Goal: Navigation & Orientation: Find specific page/section

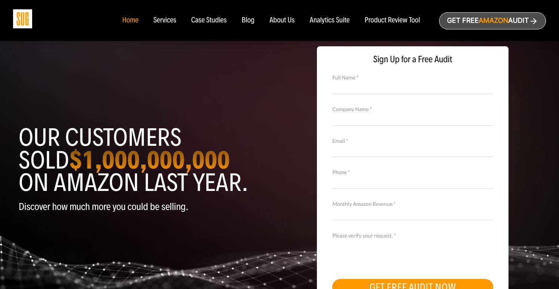
click at [249, 19] on div "Blog" at bounding box center [248, 20] width 13 height 8
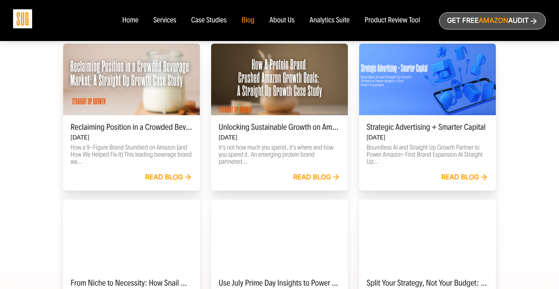
scroll to position [238, 0]
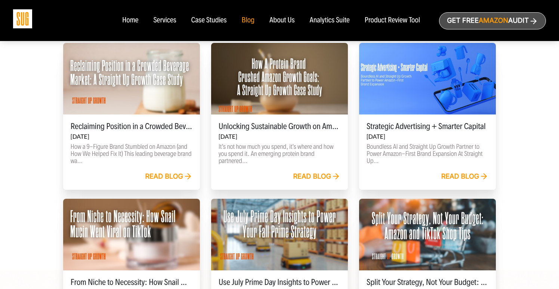
click at [164, 177] on link "Read blog" at bounding box center [168, 177] width 47 height 8
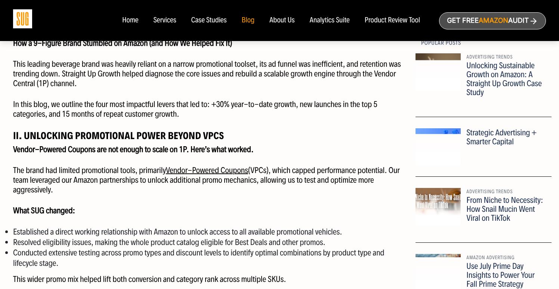
scroll to position [445, 0]
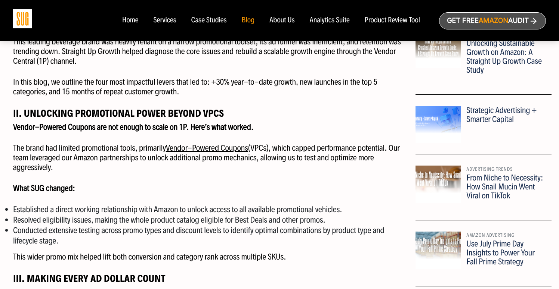
click at [438, 116] on div at bounding box center [437, 124] width 45 height 37
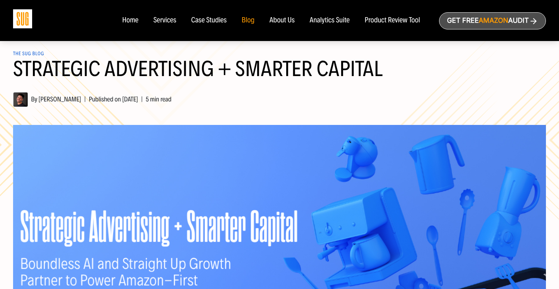
click at [35, 58] on h1 "Strategic Advertising + Smarter Capital" at bounding box center [279, 73] width 533 height 31
click at [248, 16] on div "Blog" at bounding box center [248, 20] width 13 height 8
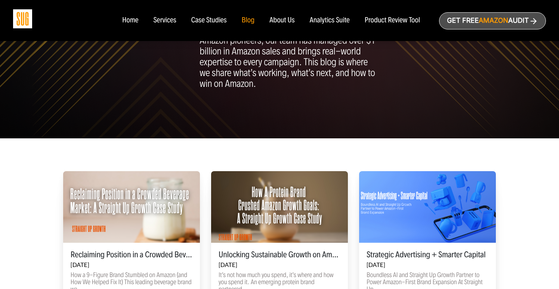
scroll to position [131, 0]
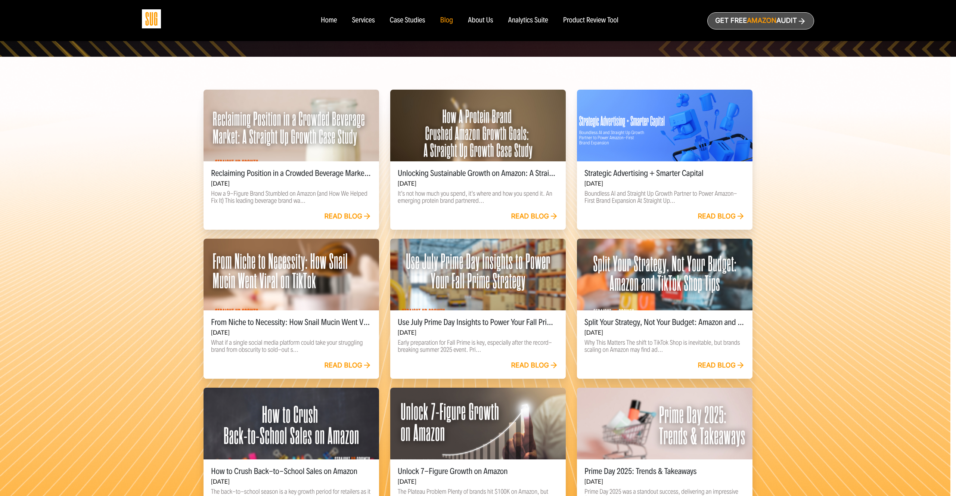
click at [323, 182] on h6 "Sep 26, 2025" at bounding box center [291, 183] width 161 height 7
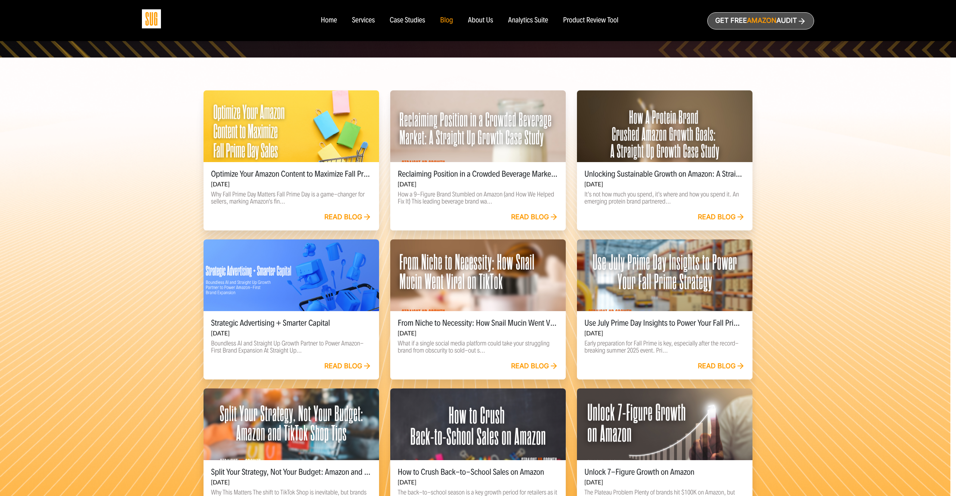
scroll to position [190, 0]
click at [313, 139] on div at bounding box center [292, 126] width 176 height 72
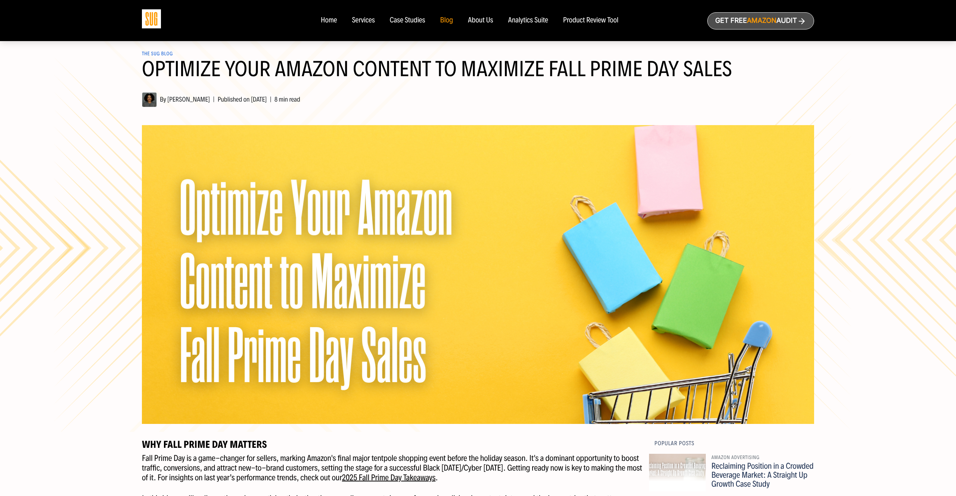
click at [162, 52] on link "The SUG Blog" at bounding box center [157, 54] width 31 height 6
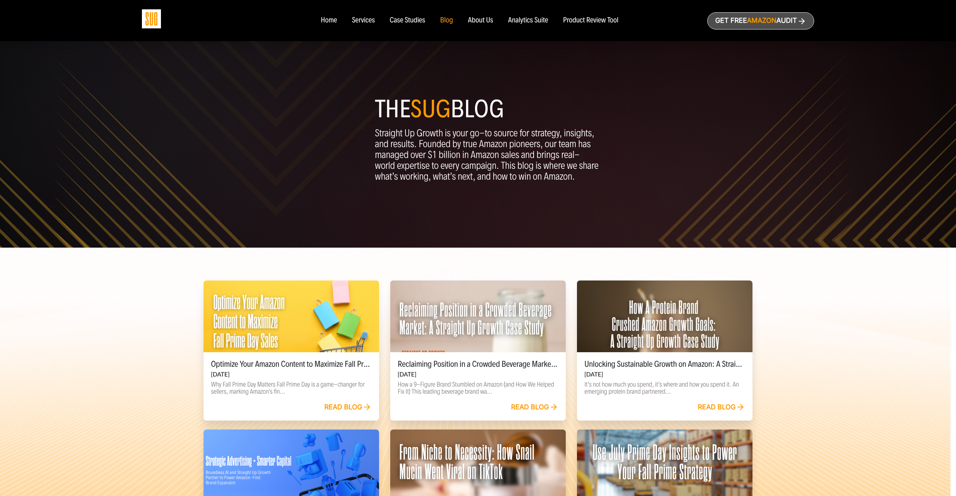
click at [629, 310] on div at bounding box center [665, 316] width 176 height 72
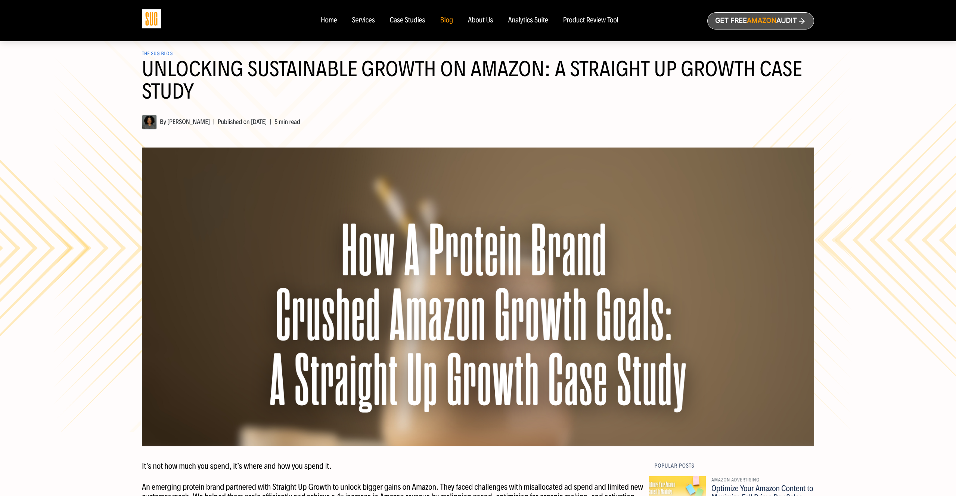
click at [181, 121] on span "By [PERSON_NAME] | Published on [DATE] | 5 min read" at bounding box center [221, 122] width 158 height 8
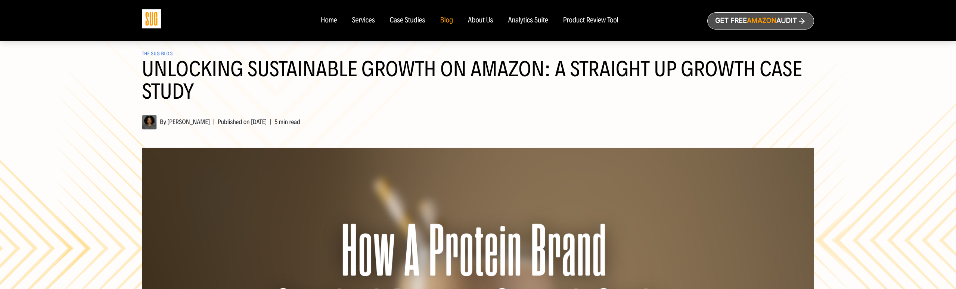
click at [450, 20] on div "Blog" at bounding box center [446, 20] width 13 height 8
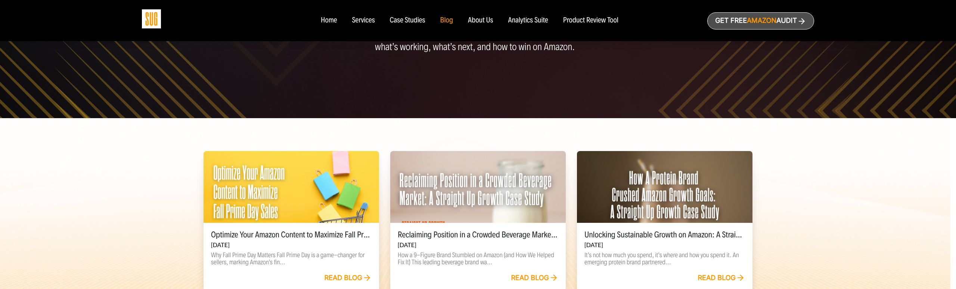
scroll to position [158, 0]
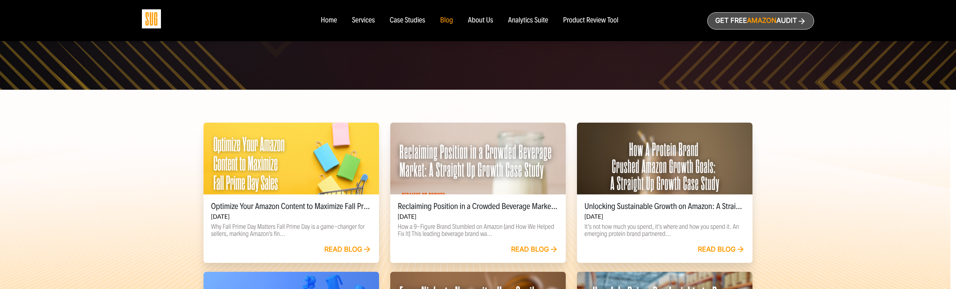
click at [311, 181] on div at bounding box center [292, 159] width 176 height 72
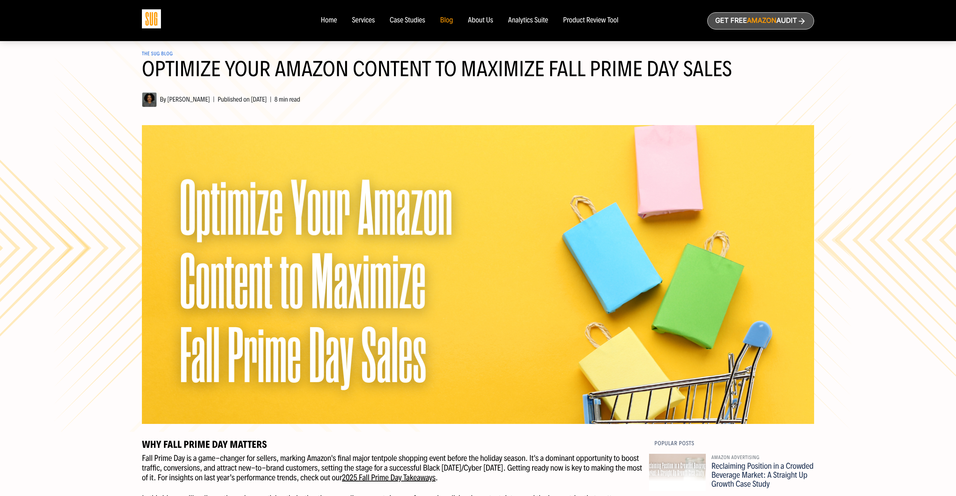
click at [480, 21] on div "About Us" at bounding box center [480, 20] width 25 height 8
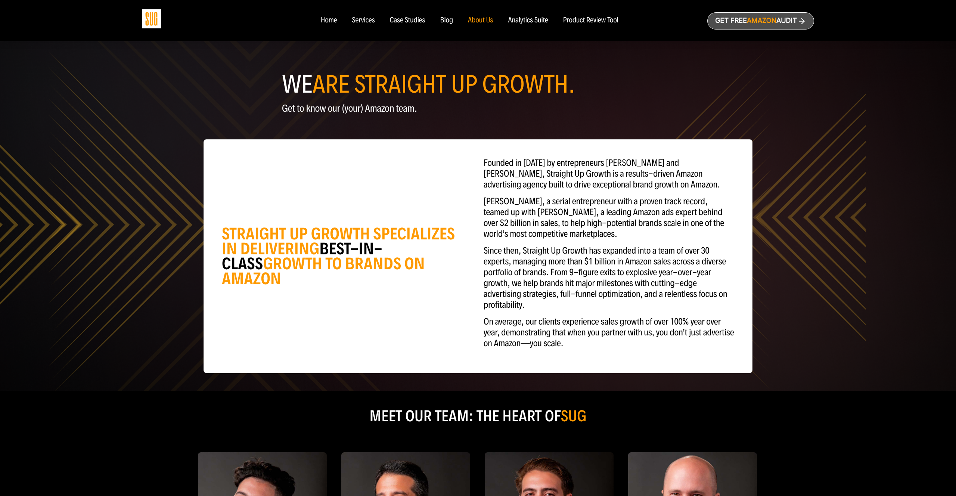
click at [522, 23] on div "Analytics Suite" at bounding box center [528, 20] width 40 height 8
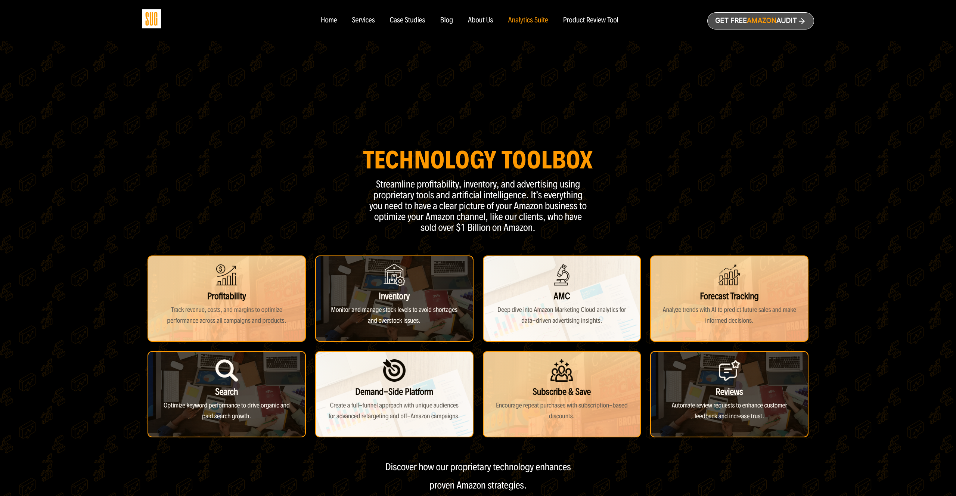
click at [580, 22] on div "Product Review Tool" at bounding box center [590, 20] width 55 height 8
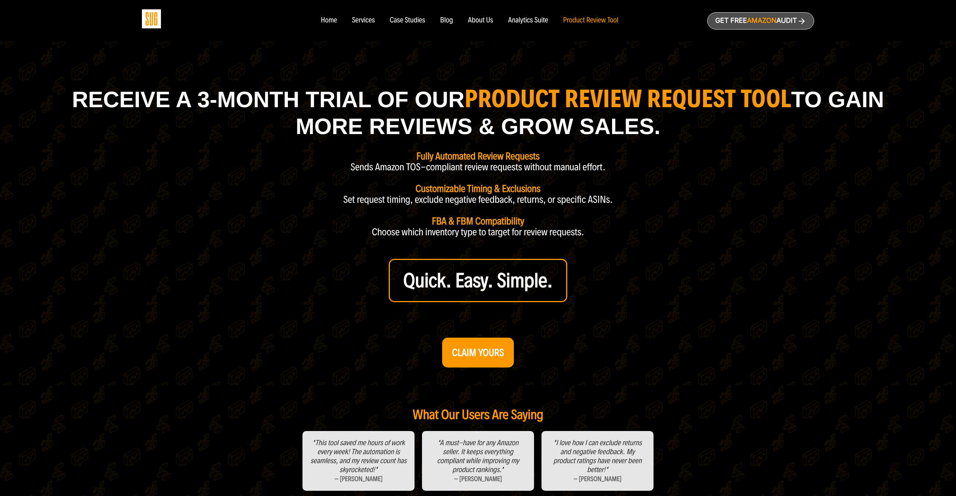
click at [437, 17] on ul "Home Services Case Studies" at bounding box center [469, 20] width 313 height 8
click at [446, 19] on div "Blog" at bounding box center [446, 20] width 13 height 8
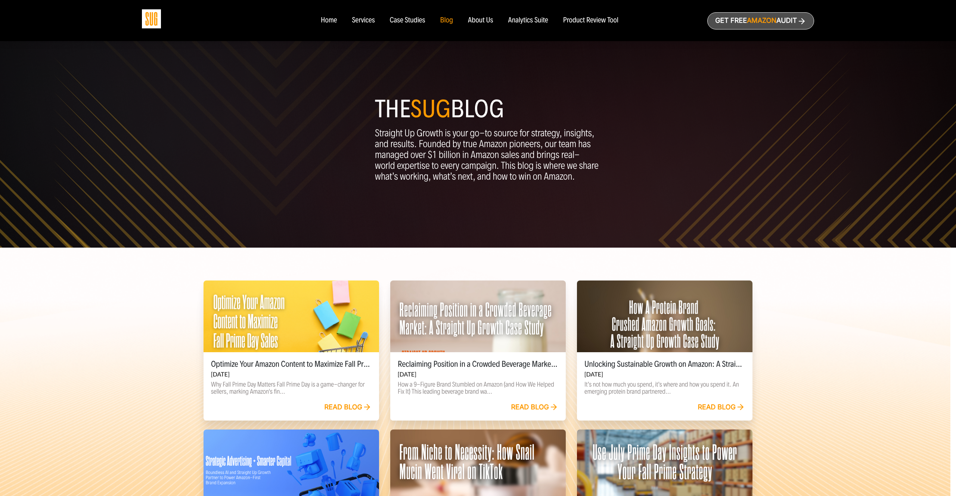
click at [414, 22] on div "Case Studies" at bounding box center [407, 20] width 35 height 8
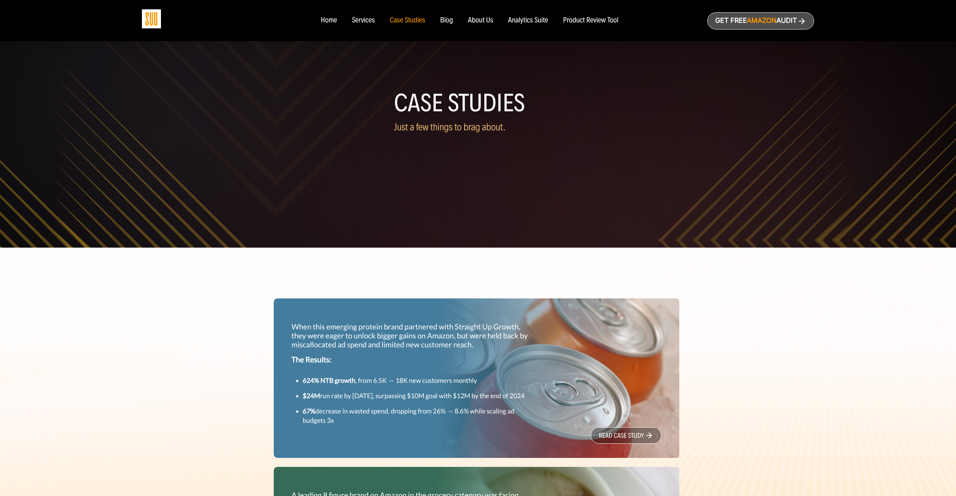
click at [365, 18] on div "Services" at bounding box center [363, 20] width 23 height 8
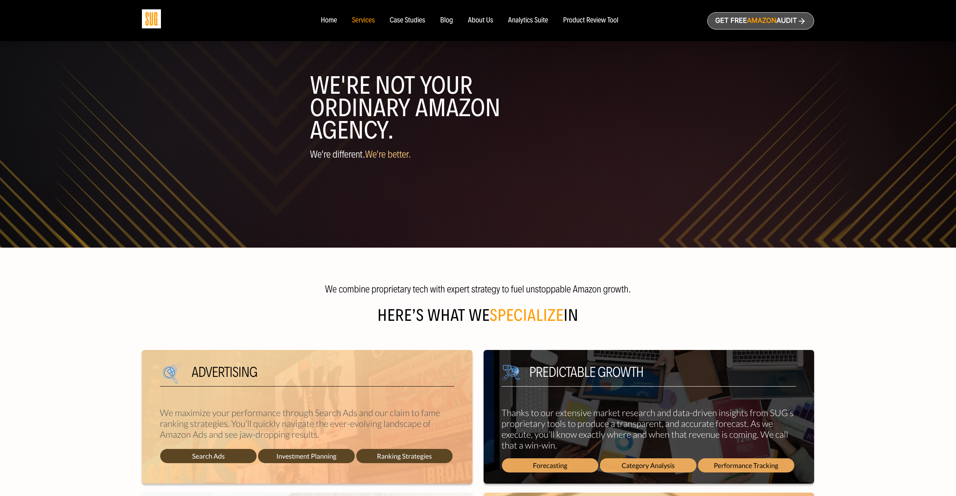
click at [327, 20] on div "Home" at bounding box center [329, 20] width 16 height 8
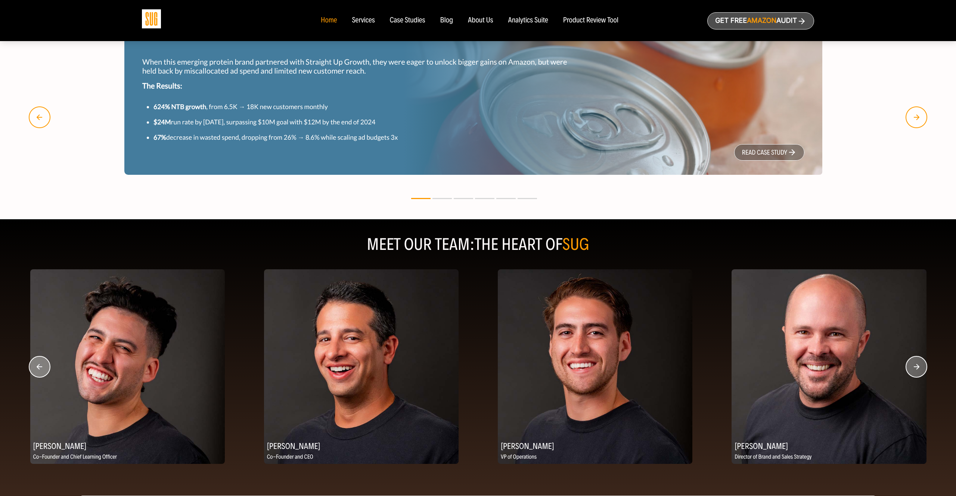
scroll to position [847, 0]
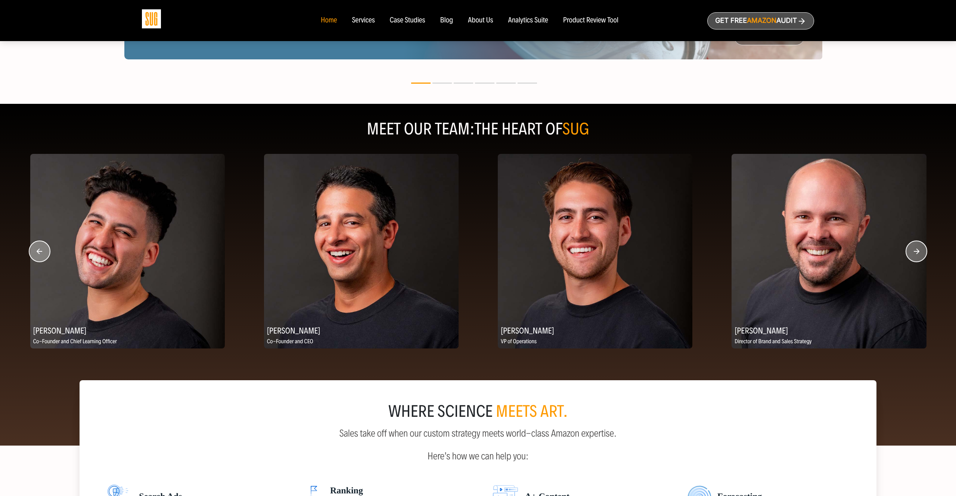
click at [920, 255] on circle "button" at bounding box center [916, 251] width 21 height 21
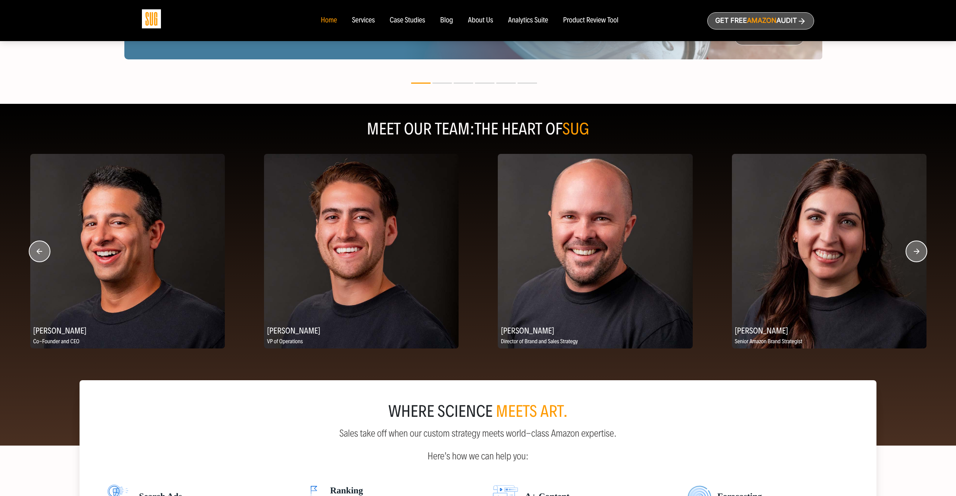
click at [920, 255] on circle "button" at bounding box center [916, 251] width 21 height 21
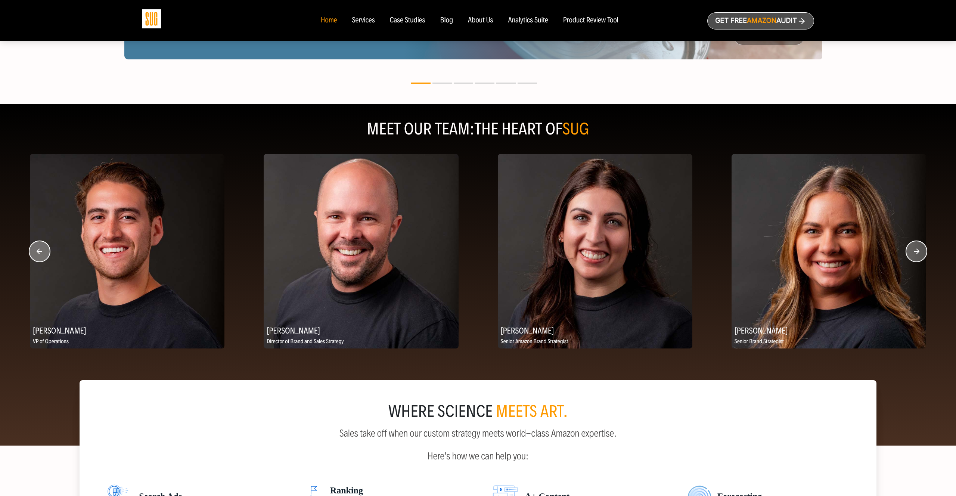
click at [920, 255] on circle "button" at bounding box center [916, 251] width 21 height 21
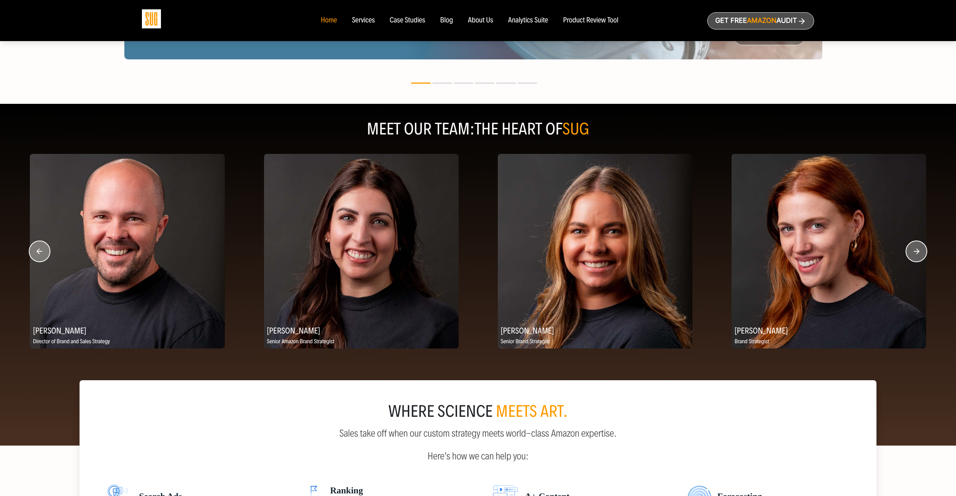
click at [920, 255] on circle "button" at bounding box center [916, 251] width 21 height 21
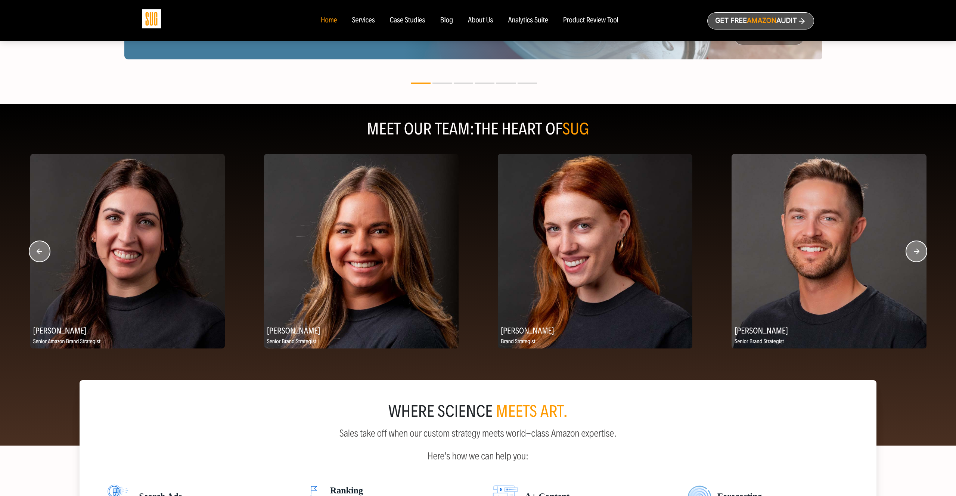
click at [920, 255] on circle "button" at bounding box center [916, 251] width 21 height 21
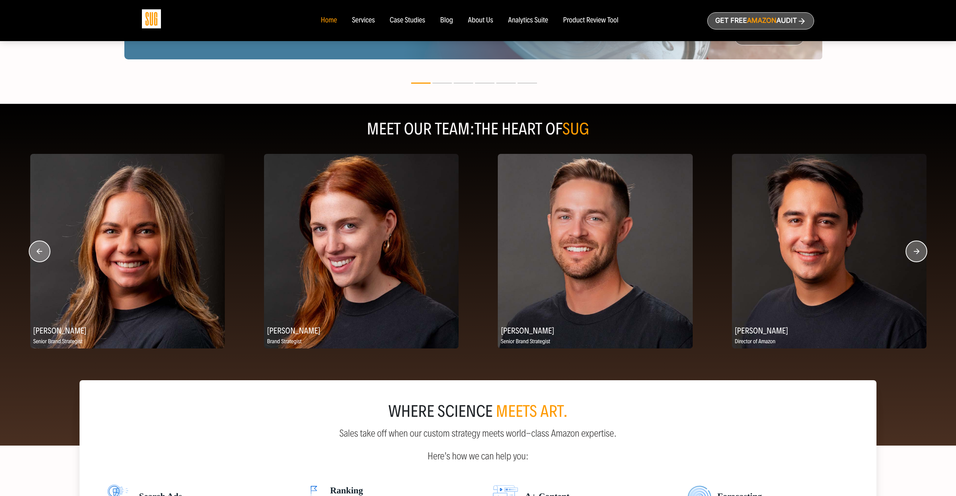
click at [920, 255] on circle "button" at bounding box center [916, 251] width 21 height 21
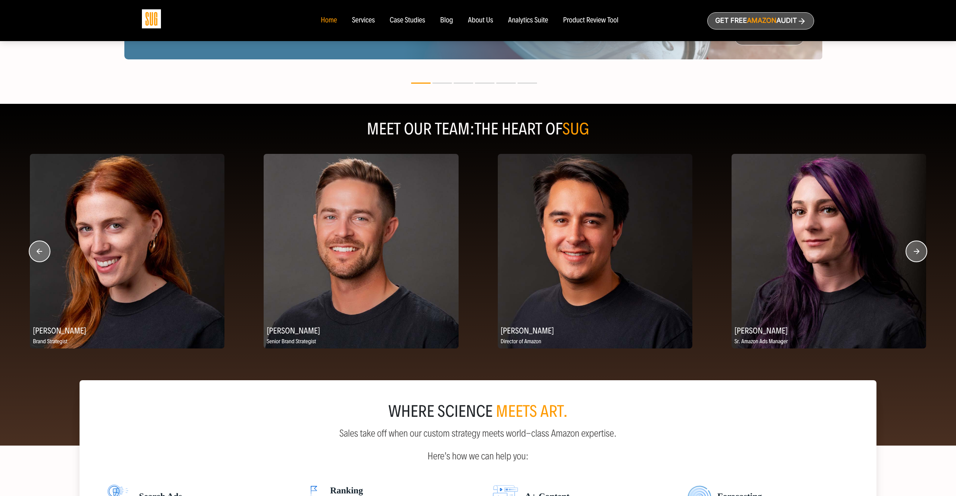
click at [920, 255] on circle "button" at bounding box center [916, 251] width 21 height 21
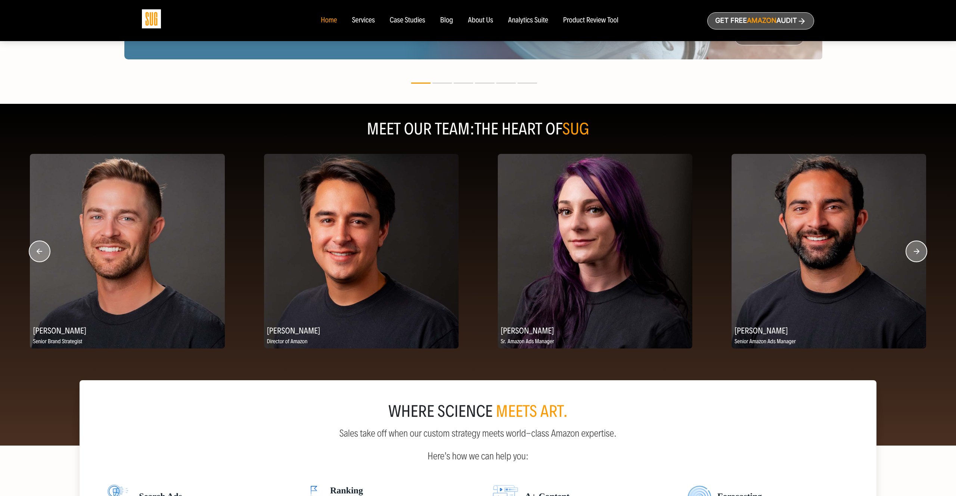
click at [920, 255] on circle "button" at bounding box center [916, 251] width 21 height 21
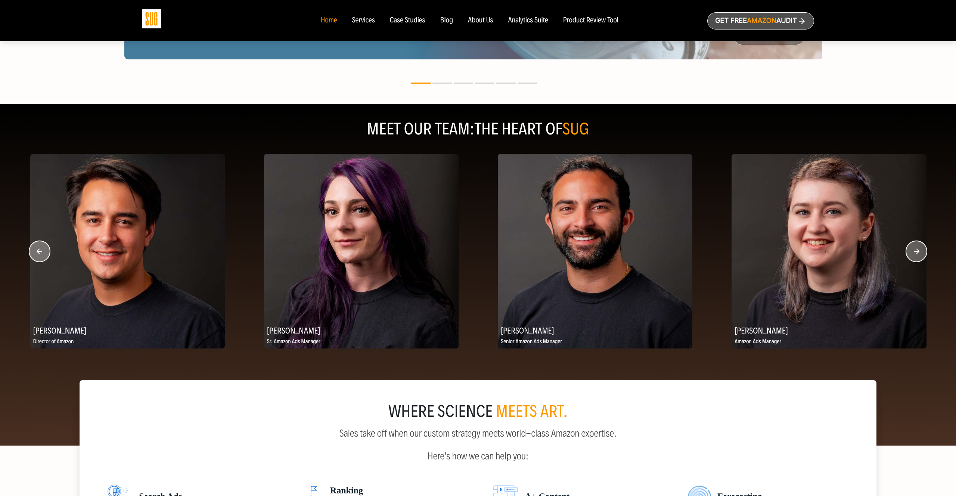
click at [920, 255] on circle "button" at bounding box center [916, 251] width 21 height 21
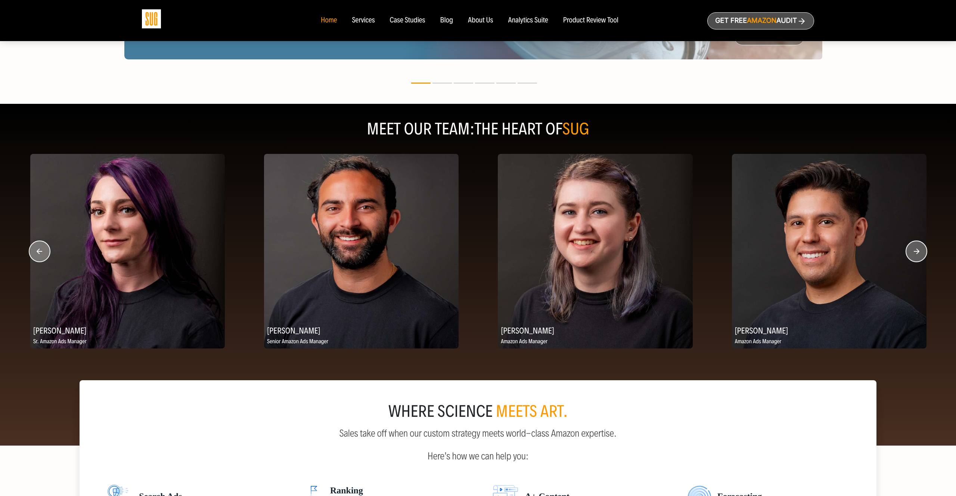
click at [920, 255] on circle "button" at bounding box center [916, 251] width 21 height 21
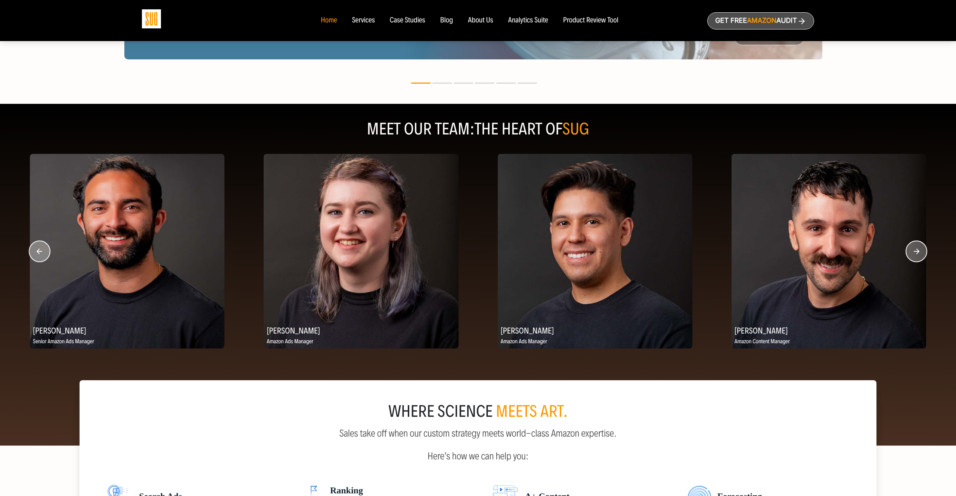
click at [920, 255] on circle "button" at bounding box center [916, 251] width 21 height 21
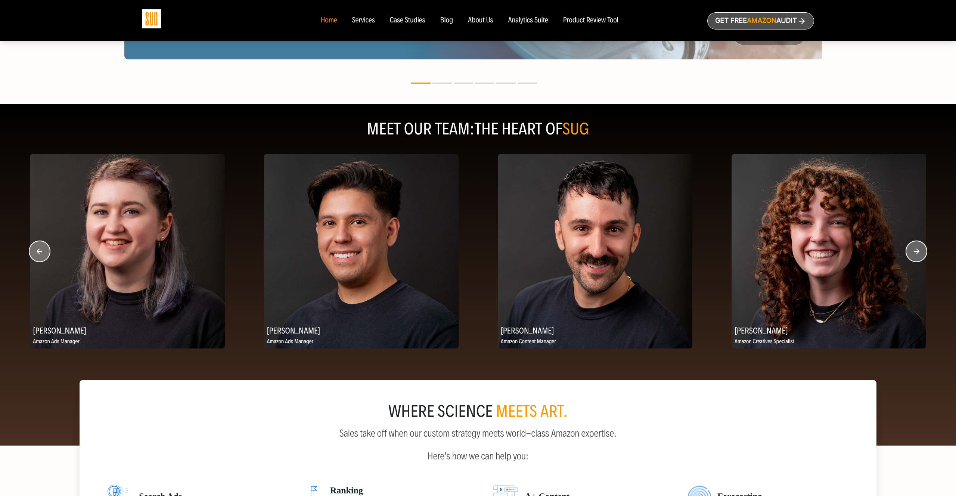
click at [920, 255] on circle "button" at bounding box center [916, 251] width 21 height 21
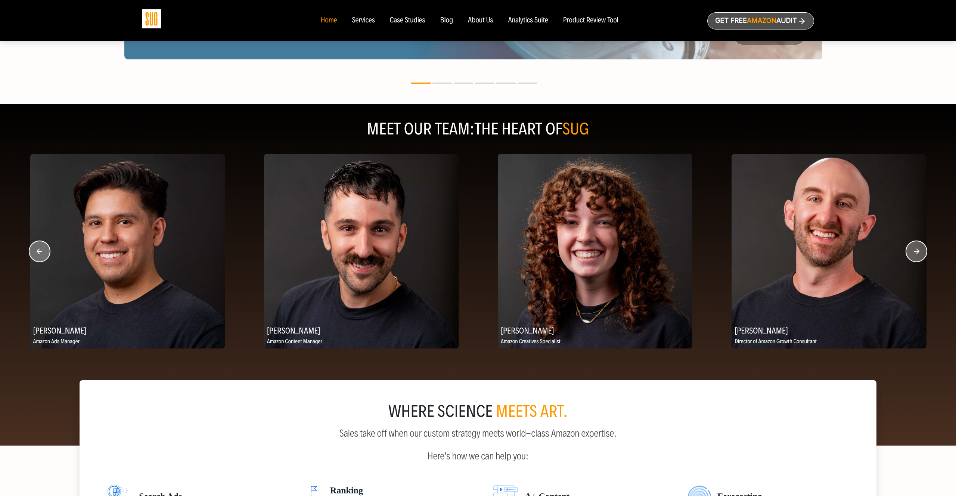
click at [920, 255] on circle "button" at bounding box center [916, 251] width 21 height 21
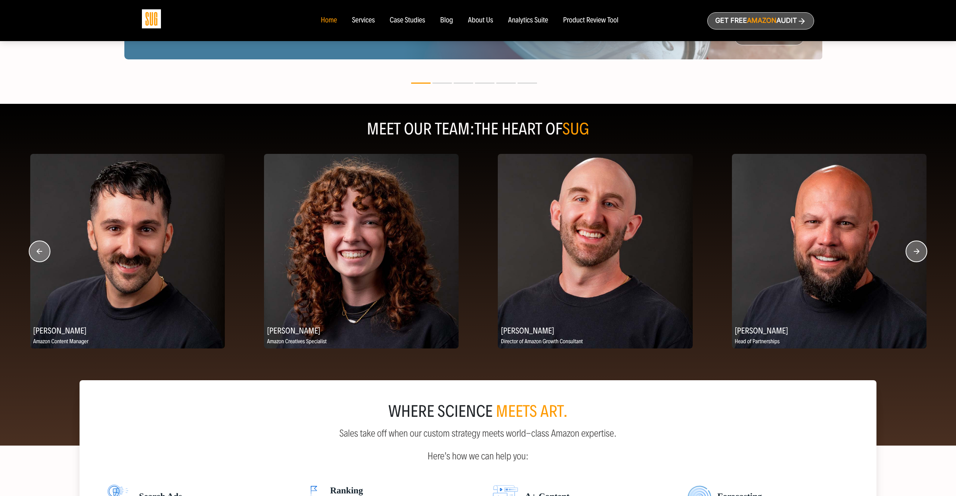
click at [920, 255] on circle "button" at bounding box center [916, 251] width 21 height 21
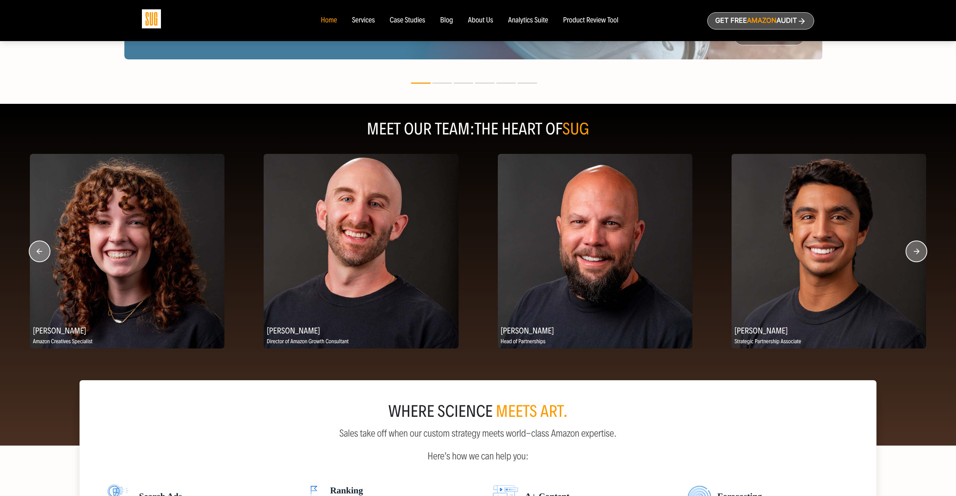
click at [920, 255] on circle "button" at bounding box center [916, 251] width 21 height 21
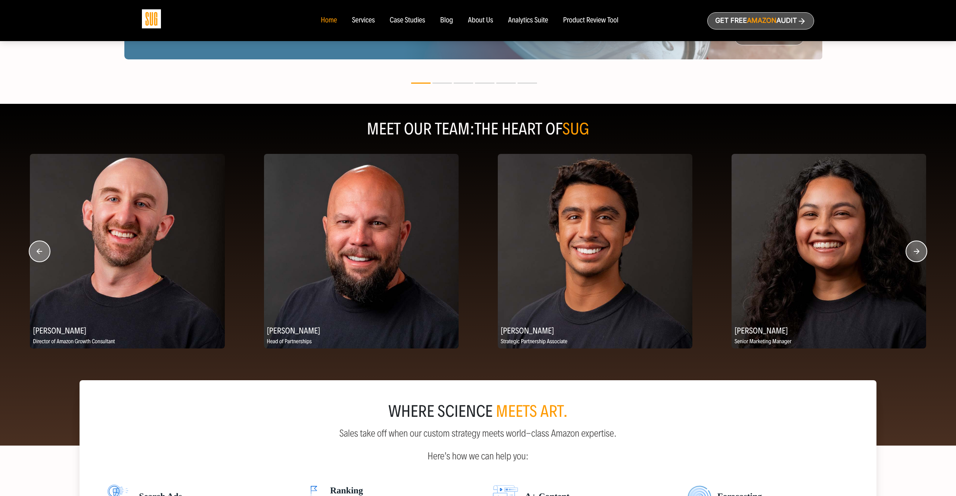
click at [920, 255] on circle "button" at bounding box center [916, 251] width 21 height 21
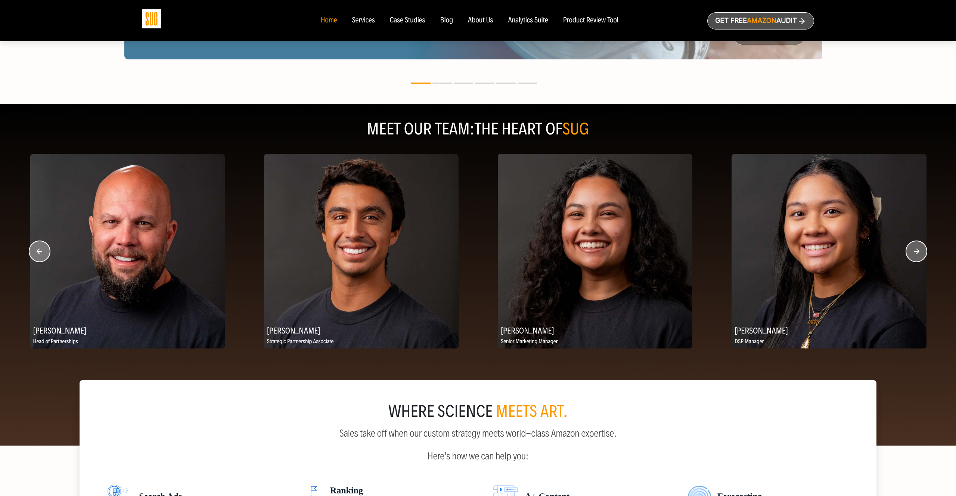
click at [920, 255] on circle "button" at bounding box center [916, 251] width 21 height 21
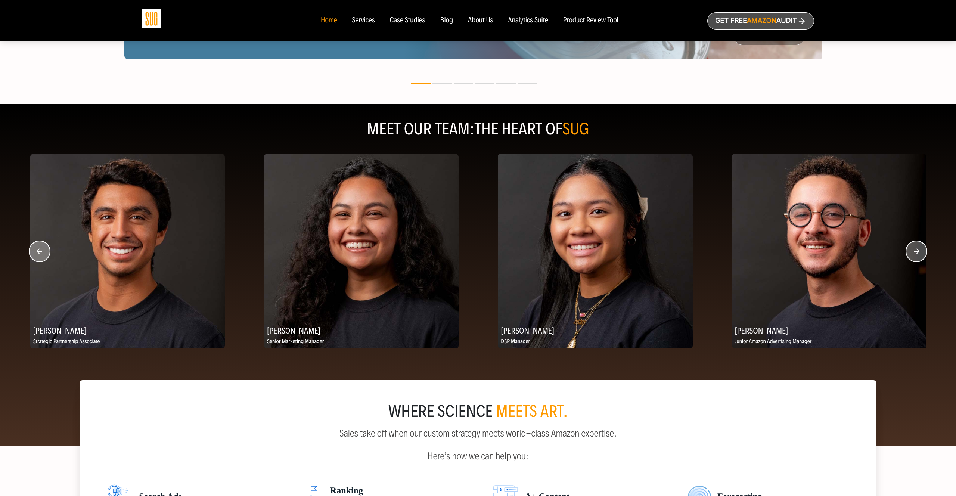
click at [920, 255] on circle "button" at bounding box center [916, 251] width 21 height 21
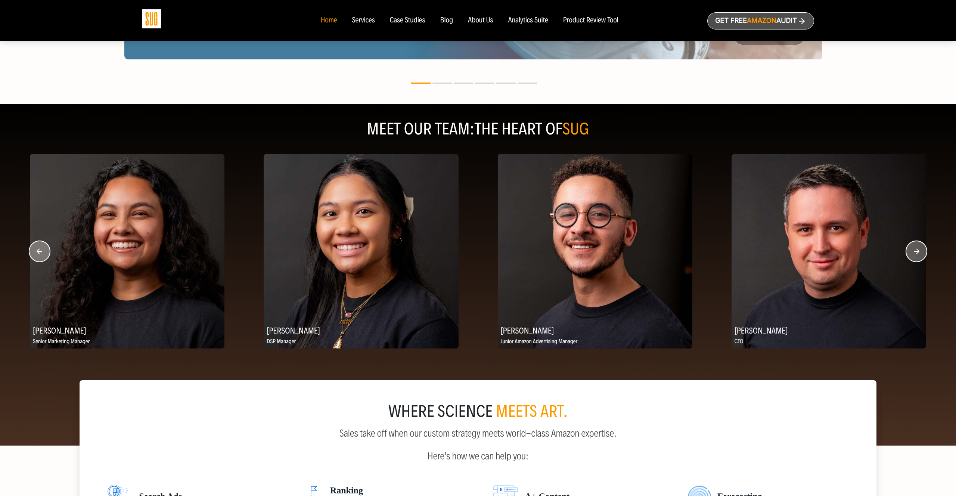
click at [920, 255] on circle "button" at bounding box center [916, 251] width 21 height 21
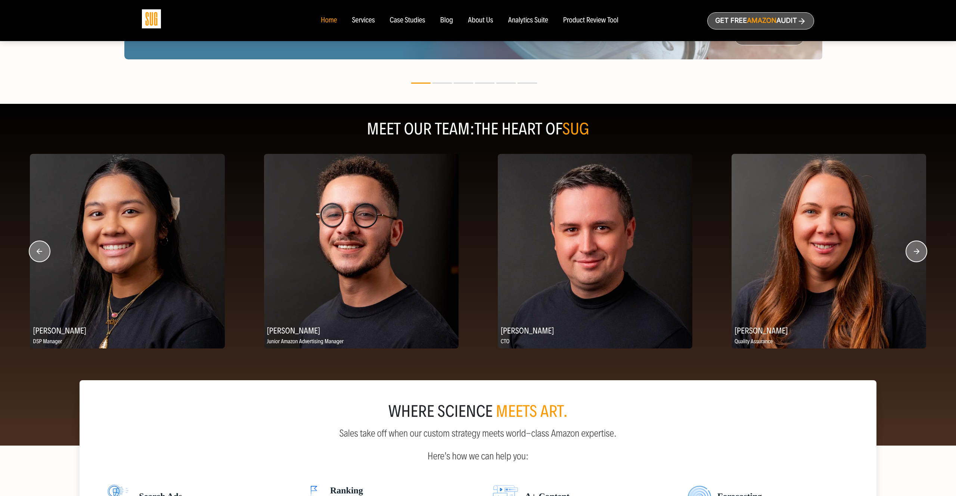
click at [920, 255] on circle "button" at bounding box center [916, 251] width 21 height 21
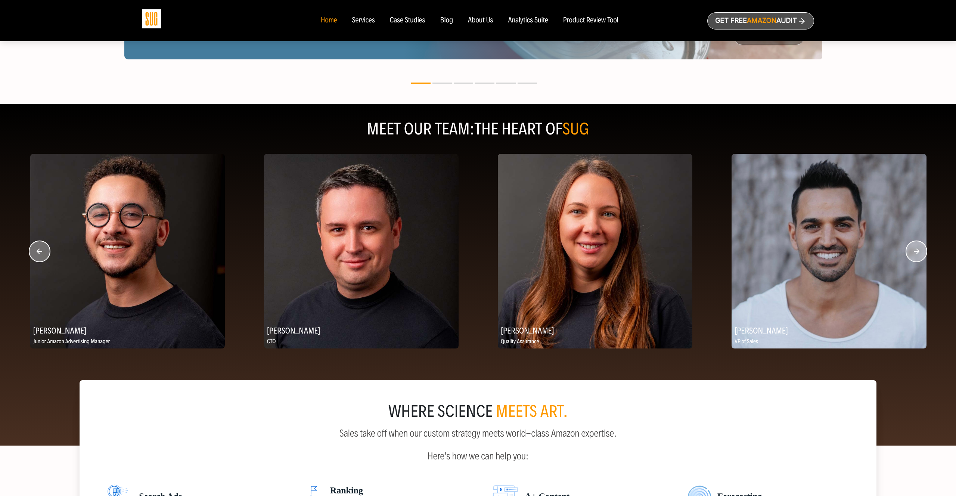
click at [920, 255] on circle "button" at bounding box center [916, 251] width 21 height 21
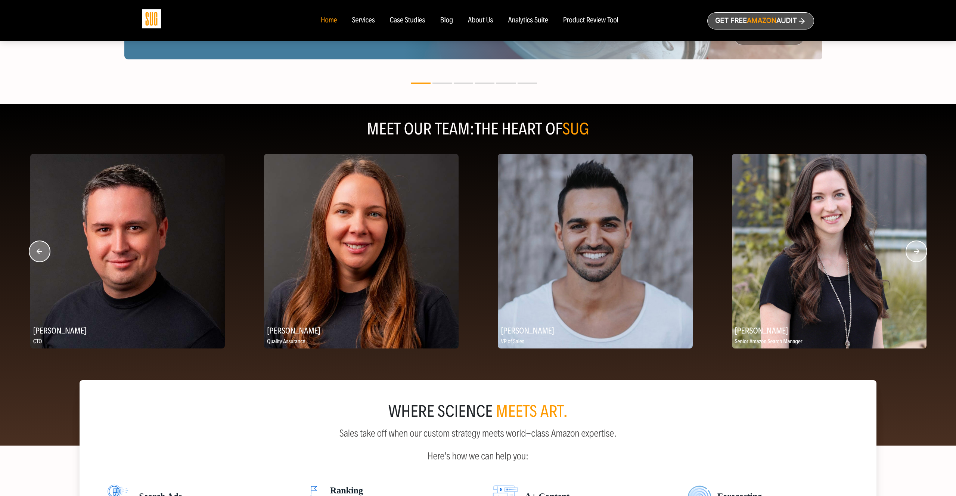
click at [920, 255] on circle "button" at bounding box center [916, 251] width 21 height 21
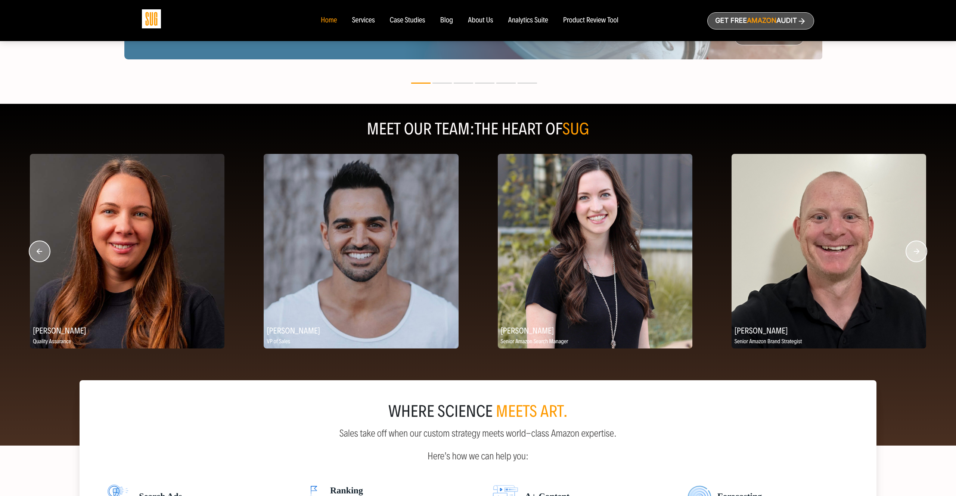
click at [920, 255] on circle "button" at bounding box center [916, 251] width 21 height 21
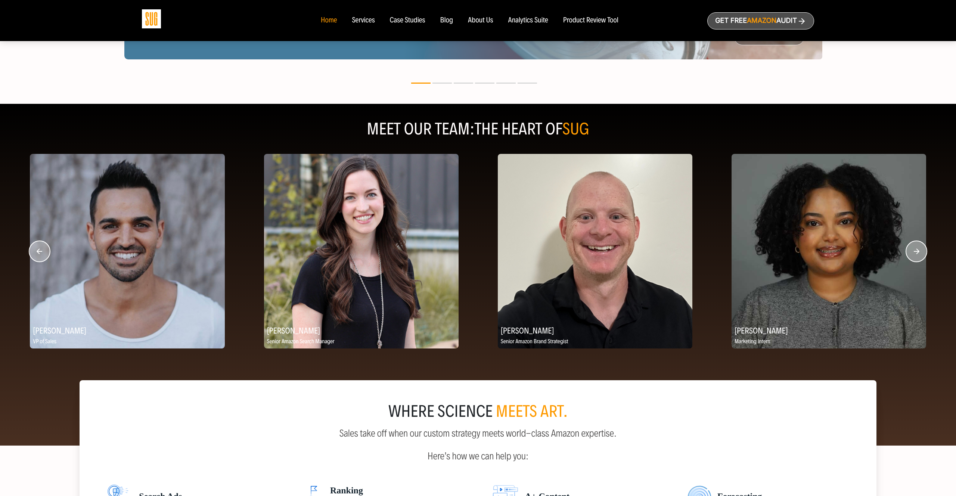
click at [920, 255] on circle "button" at bounding box center [916, 251] width 21 height 21
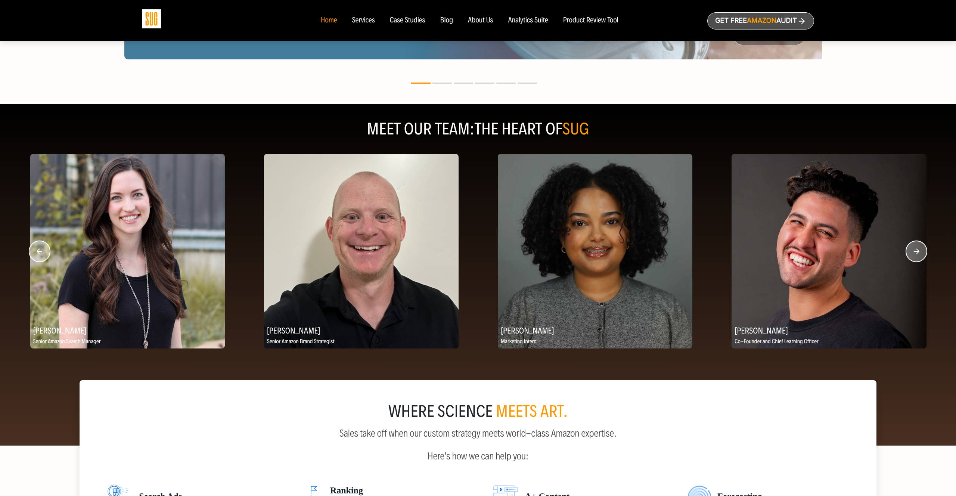
click at [920, 255] on circle "button" at bounding box center [916, 251] width 21 height 21
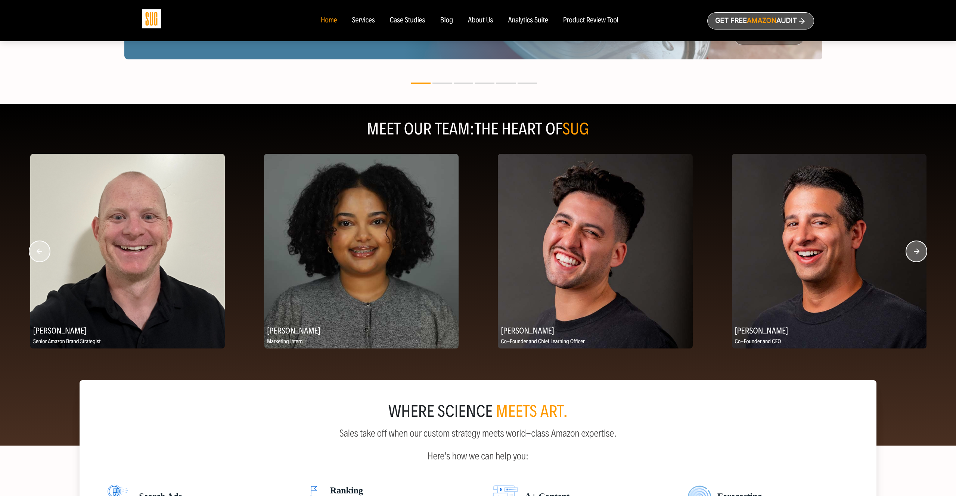
click at [920, 255] on circle "button" at bounding box center [916, 251] width 21 height 21
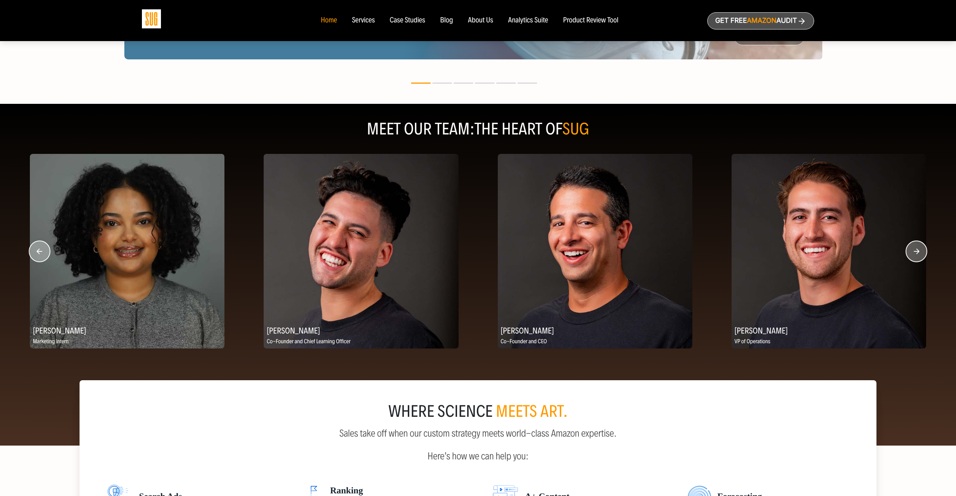
click at [920, 255] on circle "button" at bounding box center [916, 251] width 21 height 21
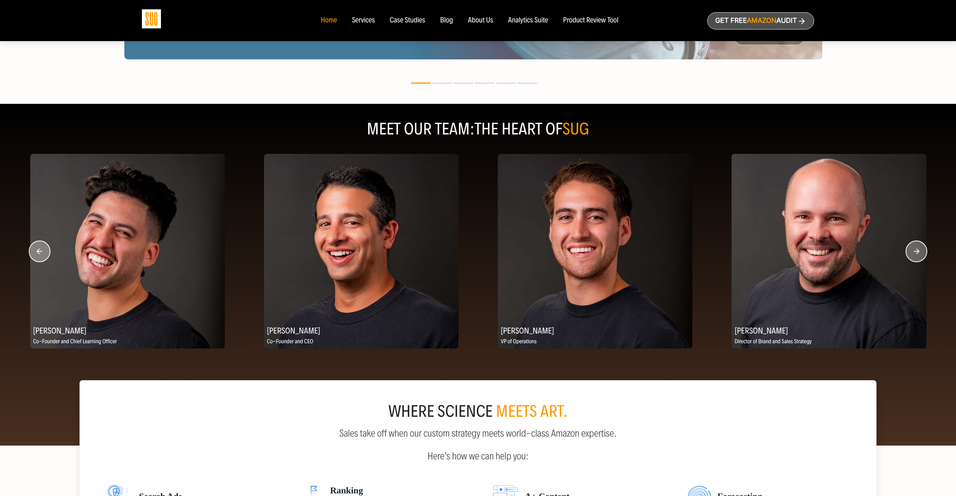
click at [920, 255] on circle "button" at bounding box center [916, 251] width 21 height 21
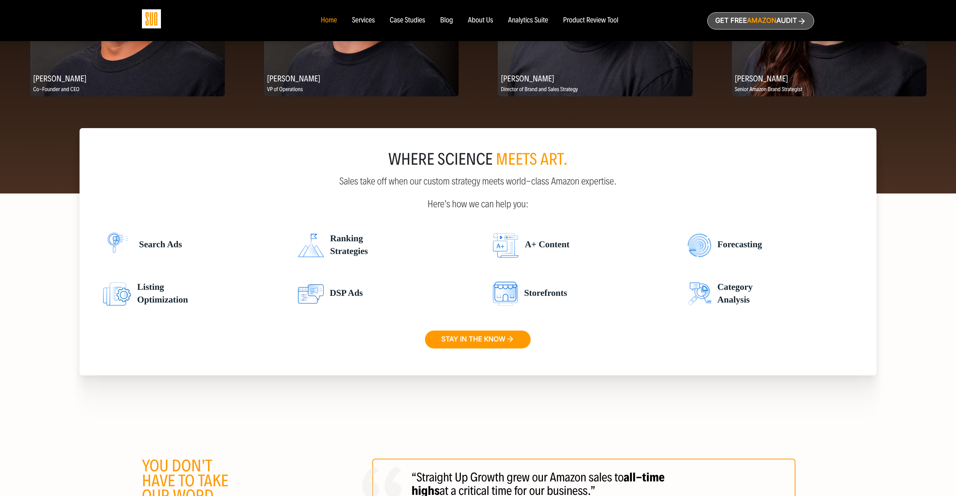
scroll to position [1113, 0]
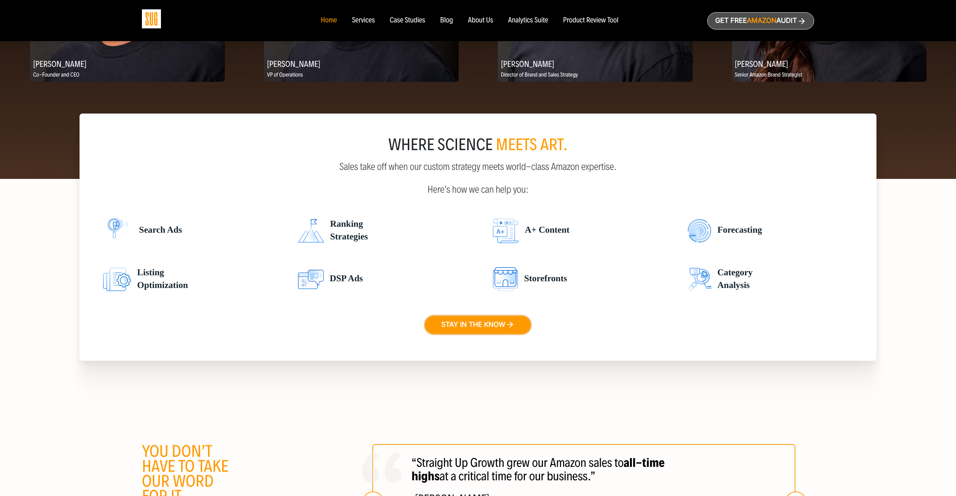
click at [465, 328] on link "Stay in the know" at bounding box center [478, 325] width 106 height 18
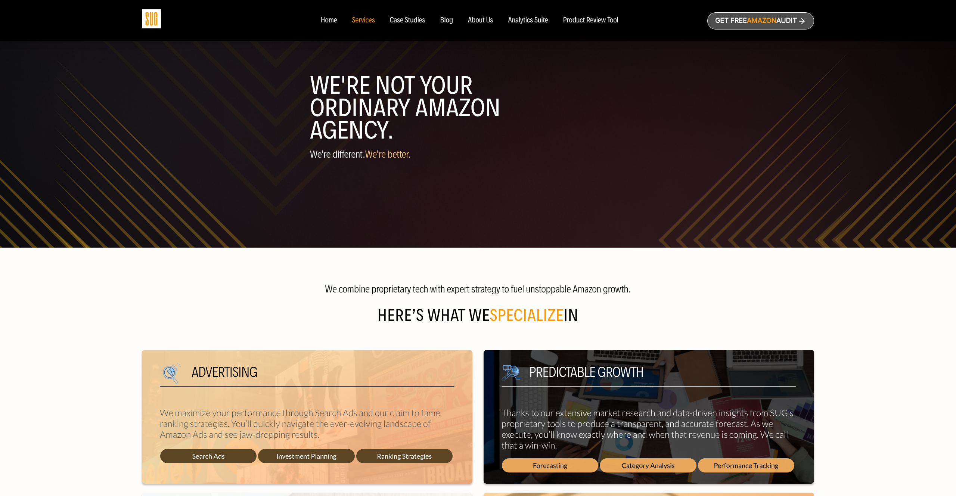
click at [537, 23] on div "Analytics Suite" at bounding box center [528, 20] width 40 height 8
